Goal: Information Seeking & Learning: Learn about a topic

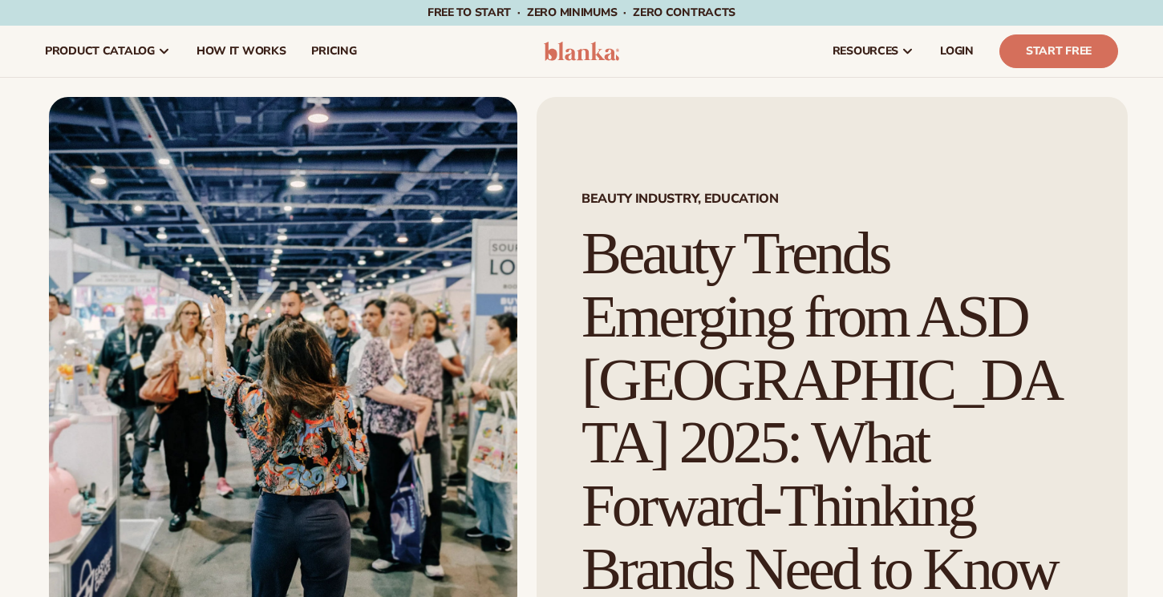
scroll to position [2, 0]
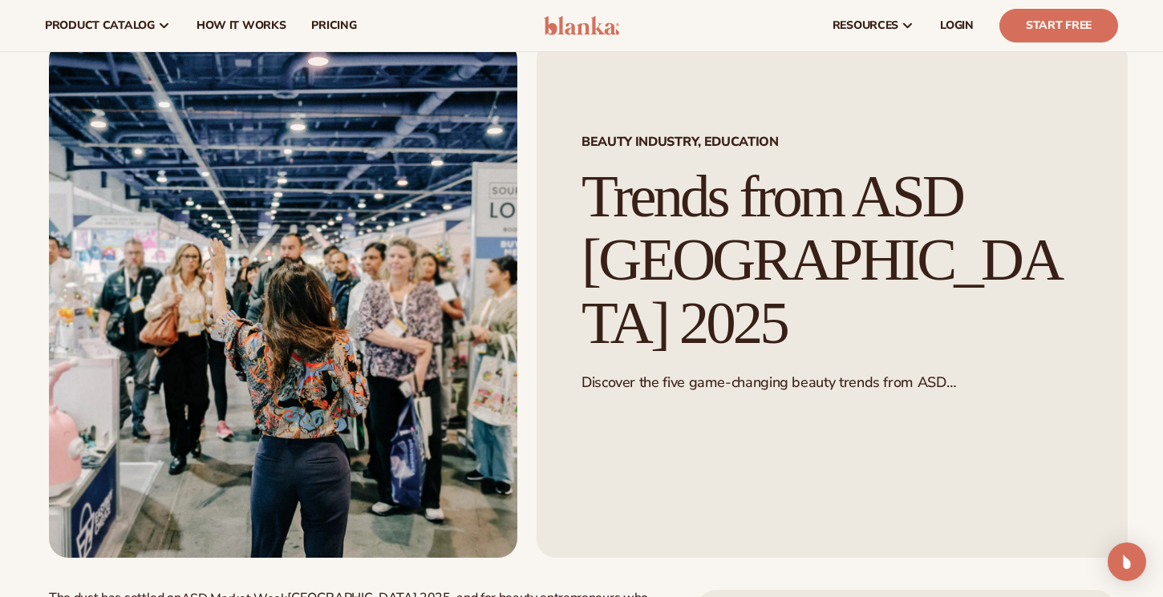
scroll to position [51, 0]
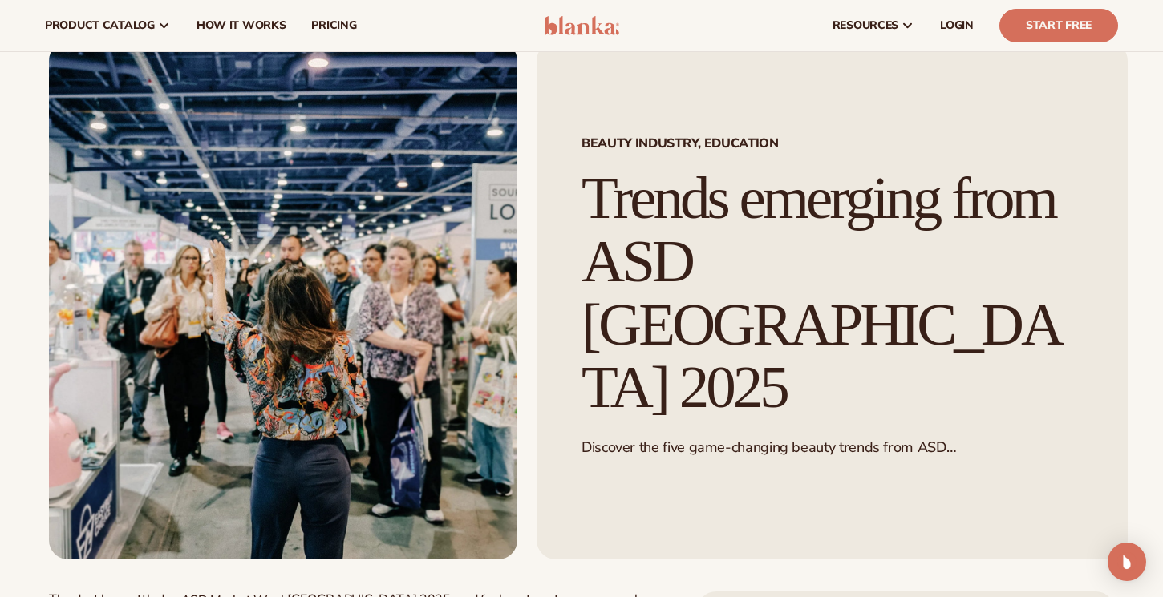
scroll to position [57, 0]
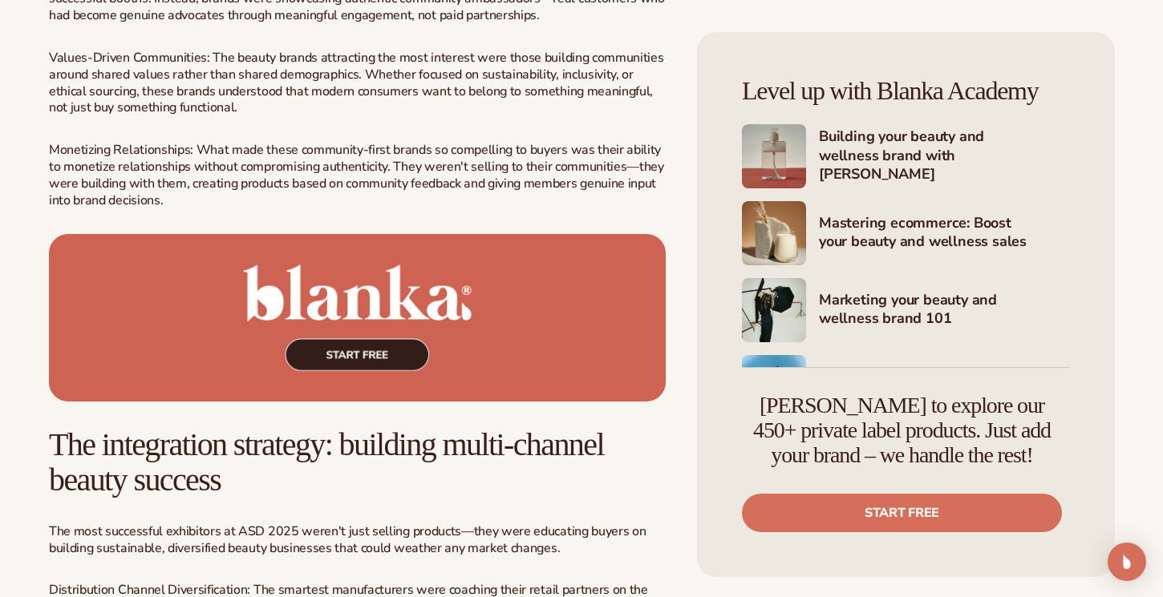
scroll to position [3639, 0]
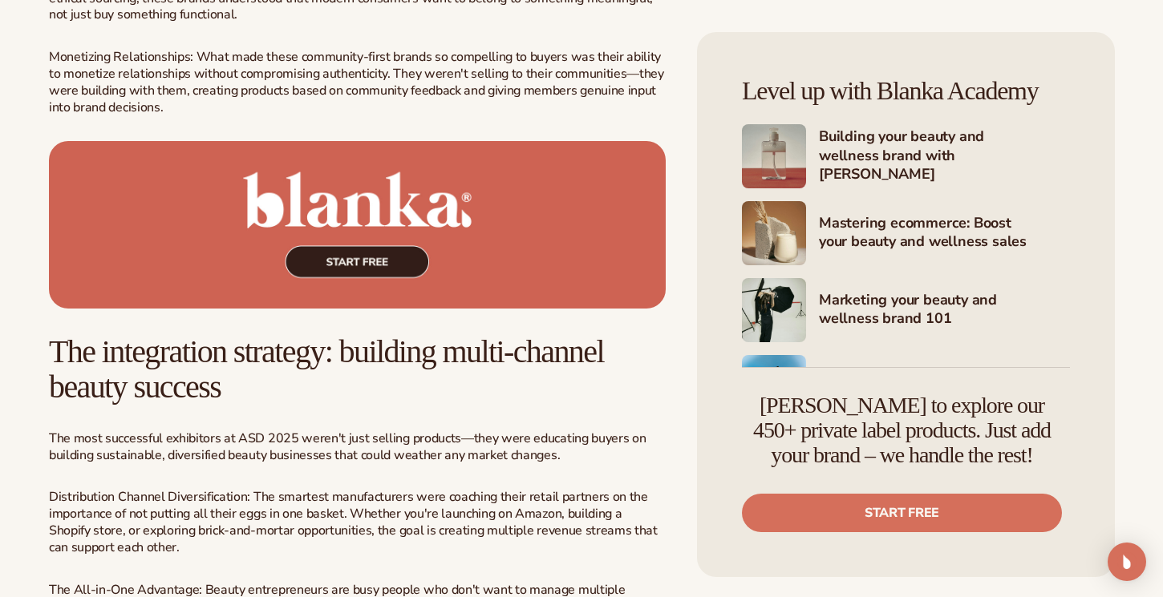
click at [445, 258] on img at bounding box center [357, 225] width 617 height 168
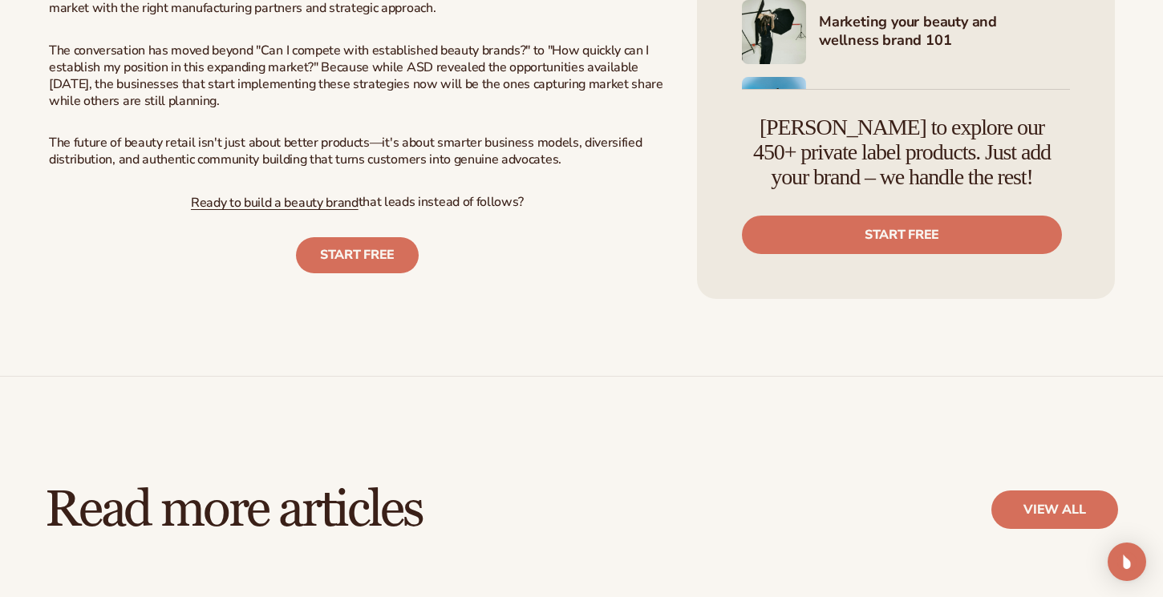
scroll to position [4627, 0]
click at [347, 250] on link "START FREE" at bounding box center [357, 255] width 123 height 36
click at [311, 207] on link "Ready to build a beauty brand" at bounding box center [275, 202] width 168 height 18
